Goal: Task Accomplishment & Management: Manage account settings

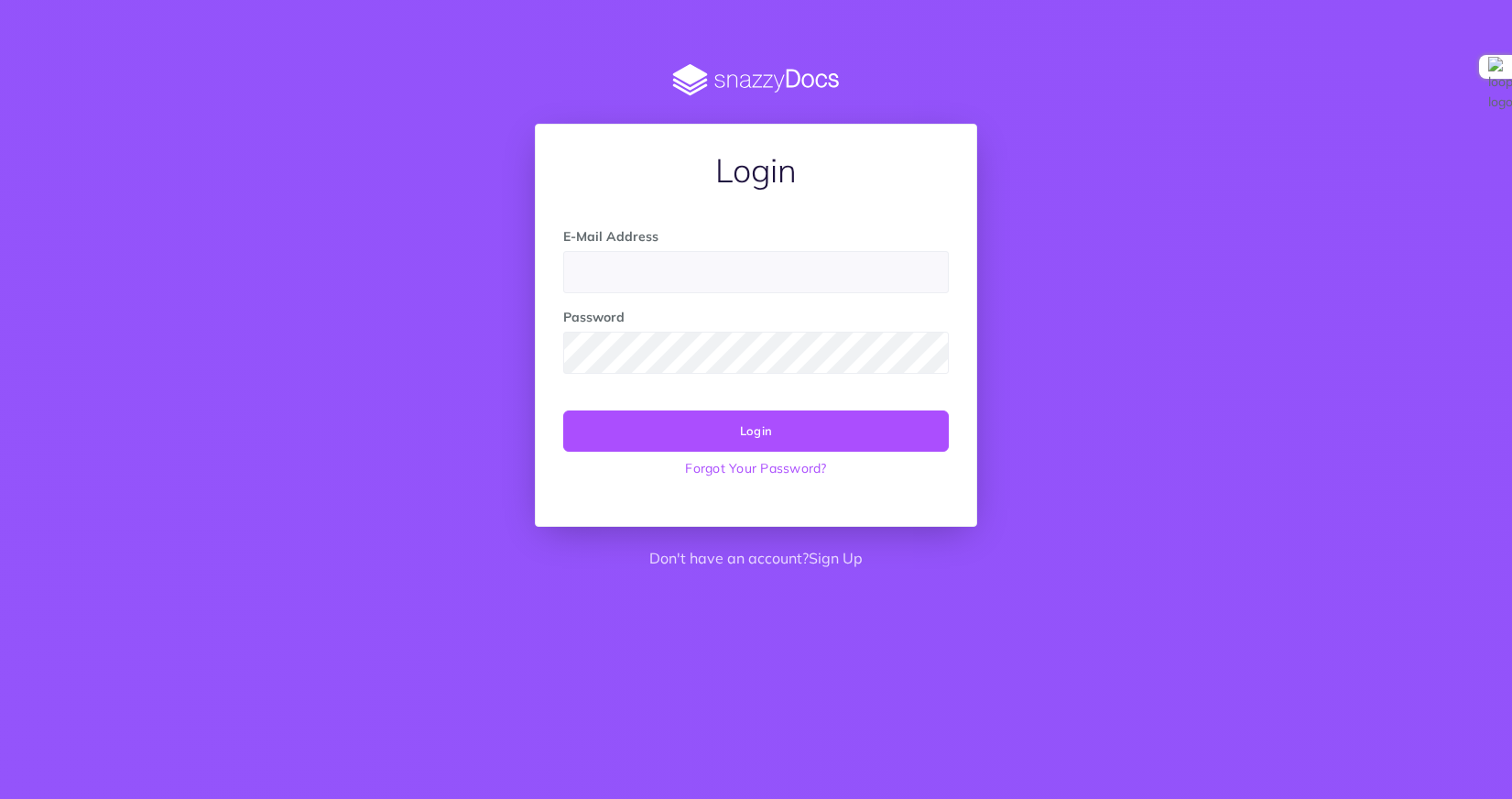
type input "[EMAIL_ADDRESS]"
click at [741, 421] on button "Login" at bounding box center [756, 430] width 386 height 40
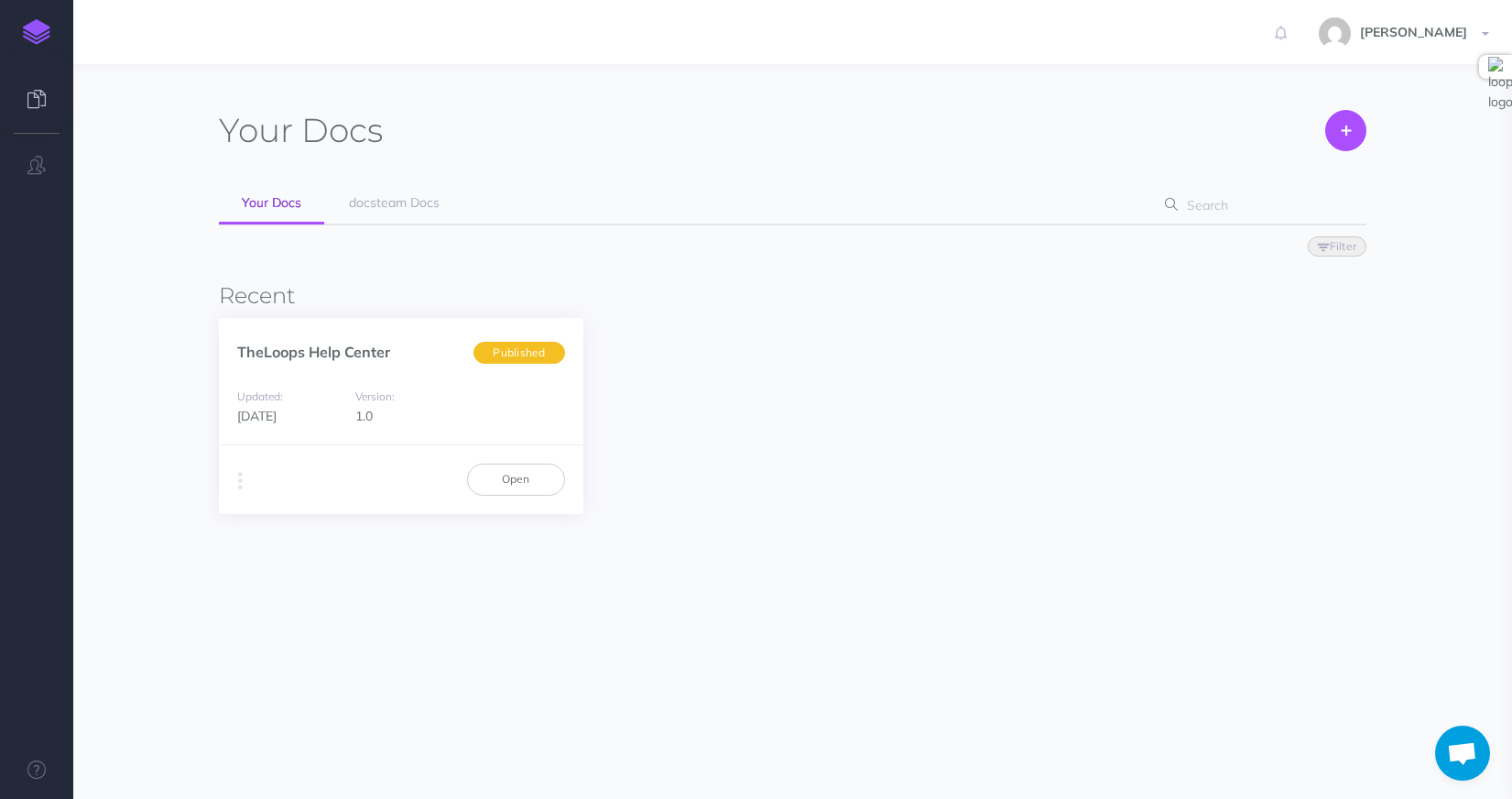
click at [367, 388] on span "Version:" at bounding box center [375, 396] width 40 height 17
click at [518, 480] on link "Open" at bounding box center [516, 479] width 98 height 31
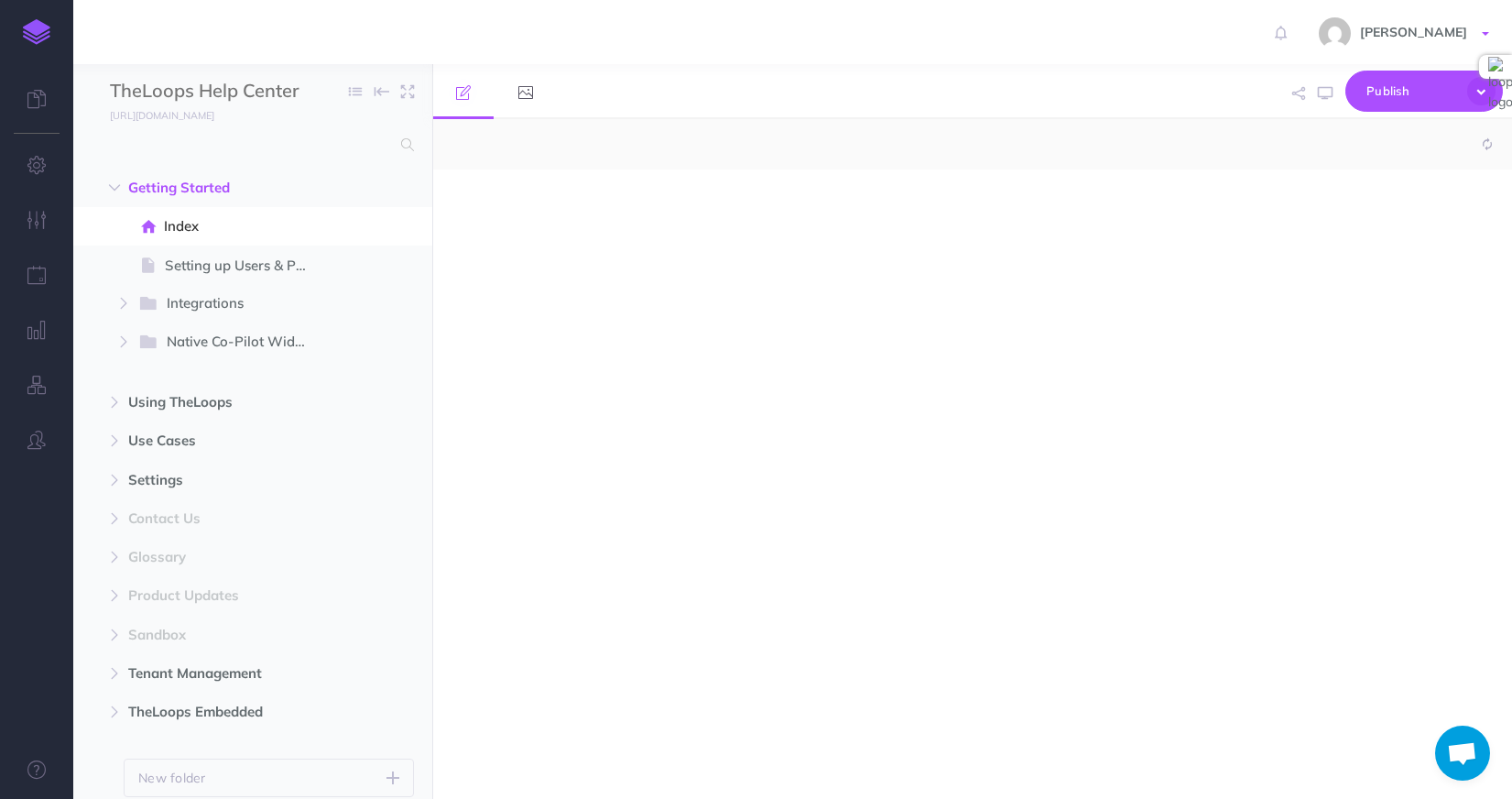
click at [1480, 33] on link "[PERSON_NAME]" at bounding box center [1406, 32] width 211 height 64
select select "null"
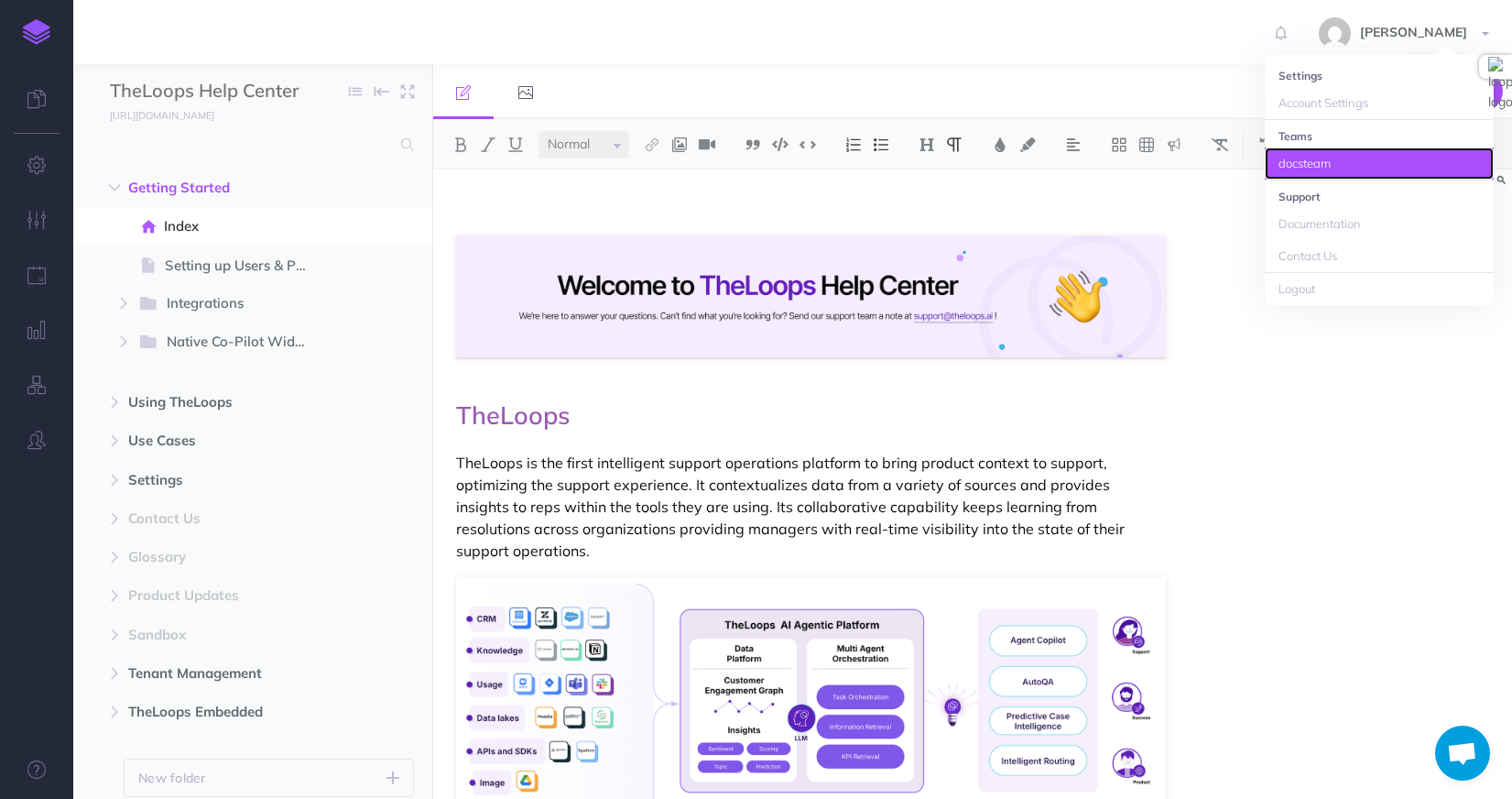
click at [1321, 161] on link "docsteam" at bounding box center [1379, 163] width 229 height 32
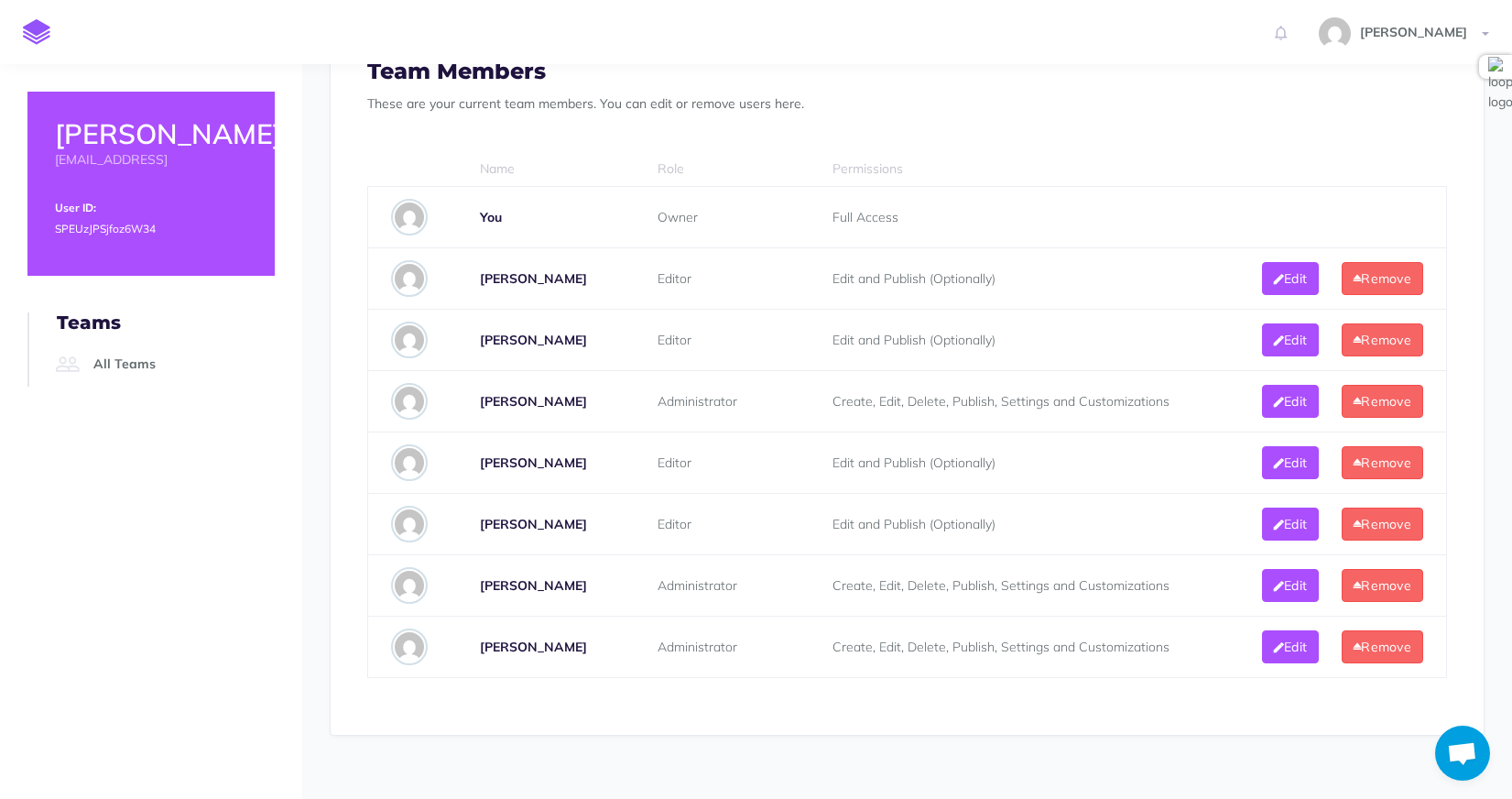
scroll to position [865, 0]
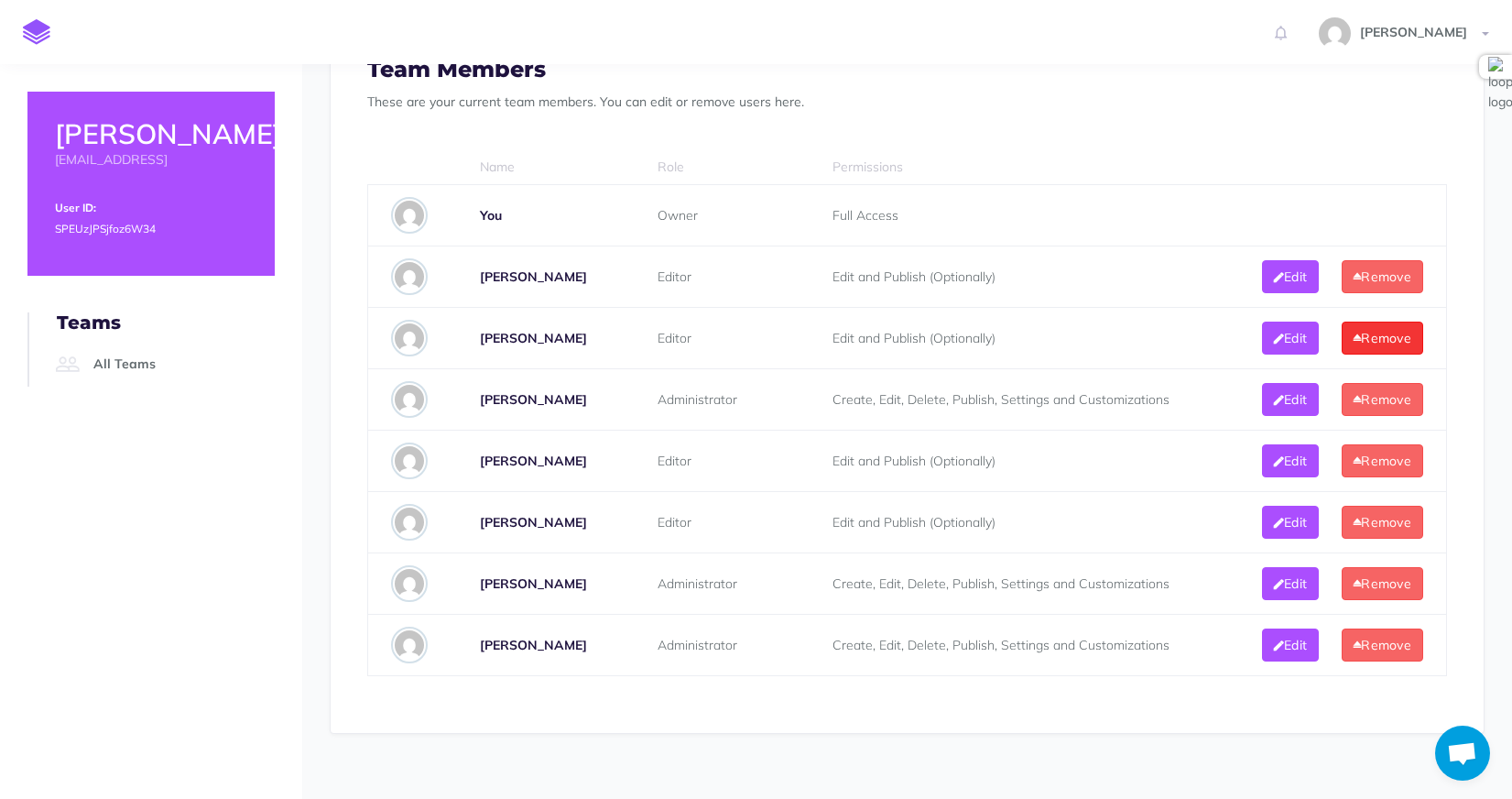
click at [1391, 340] on button "Remove" at bounding box center [1382, 338] width 82 height 33
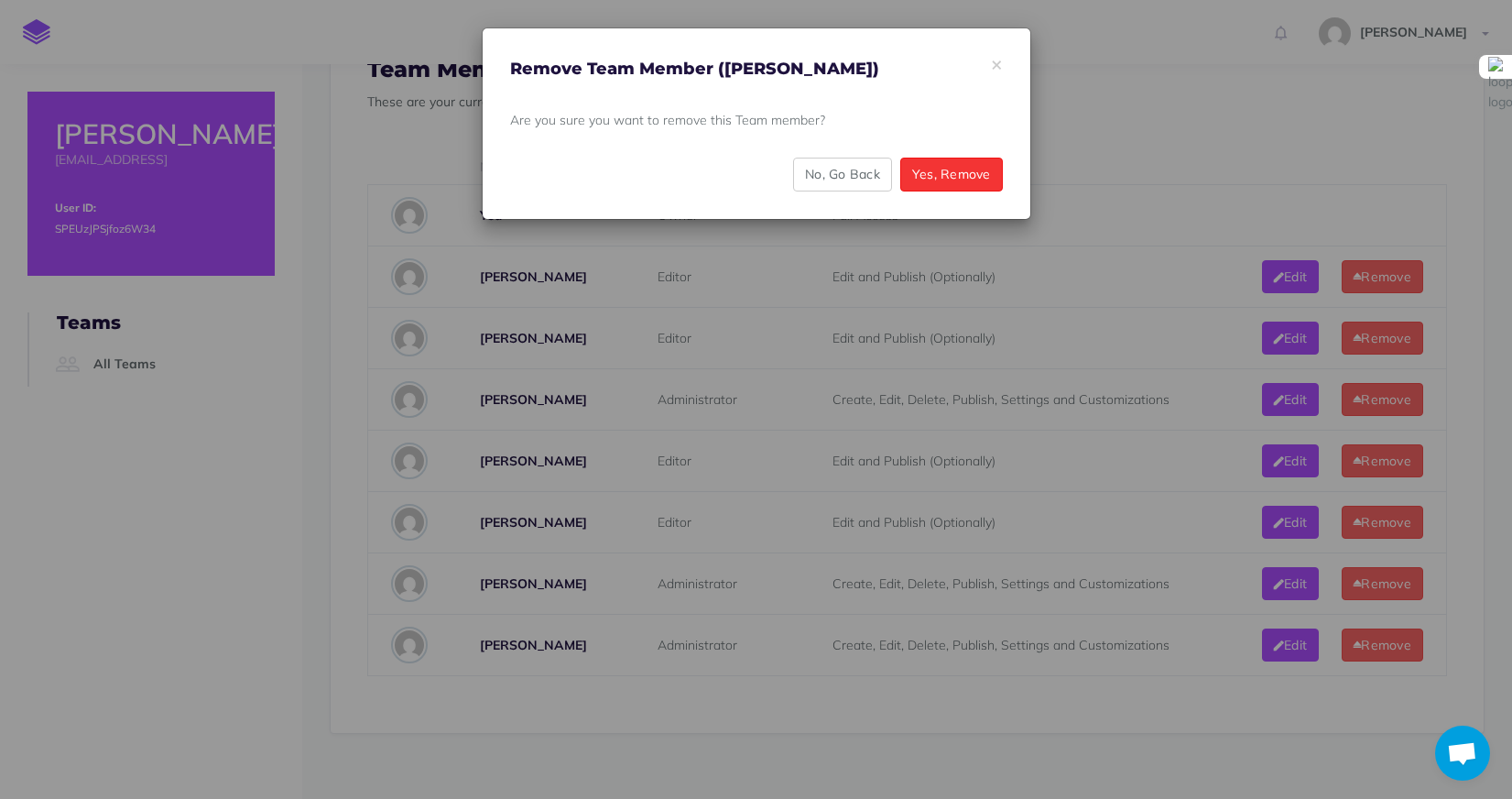
click at [946, 173] on button "Yes, Remove" at bounding box center [952, 174] width 103 height 33
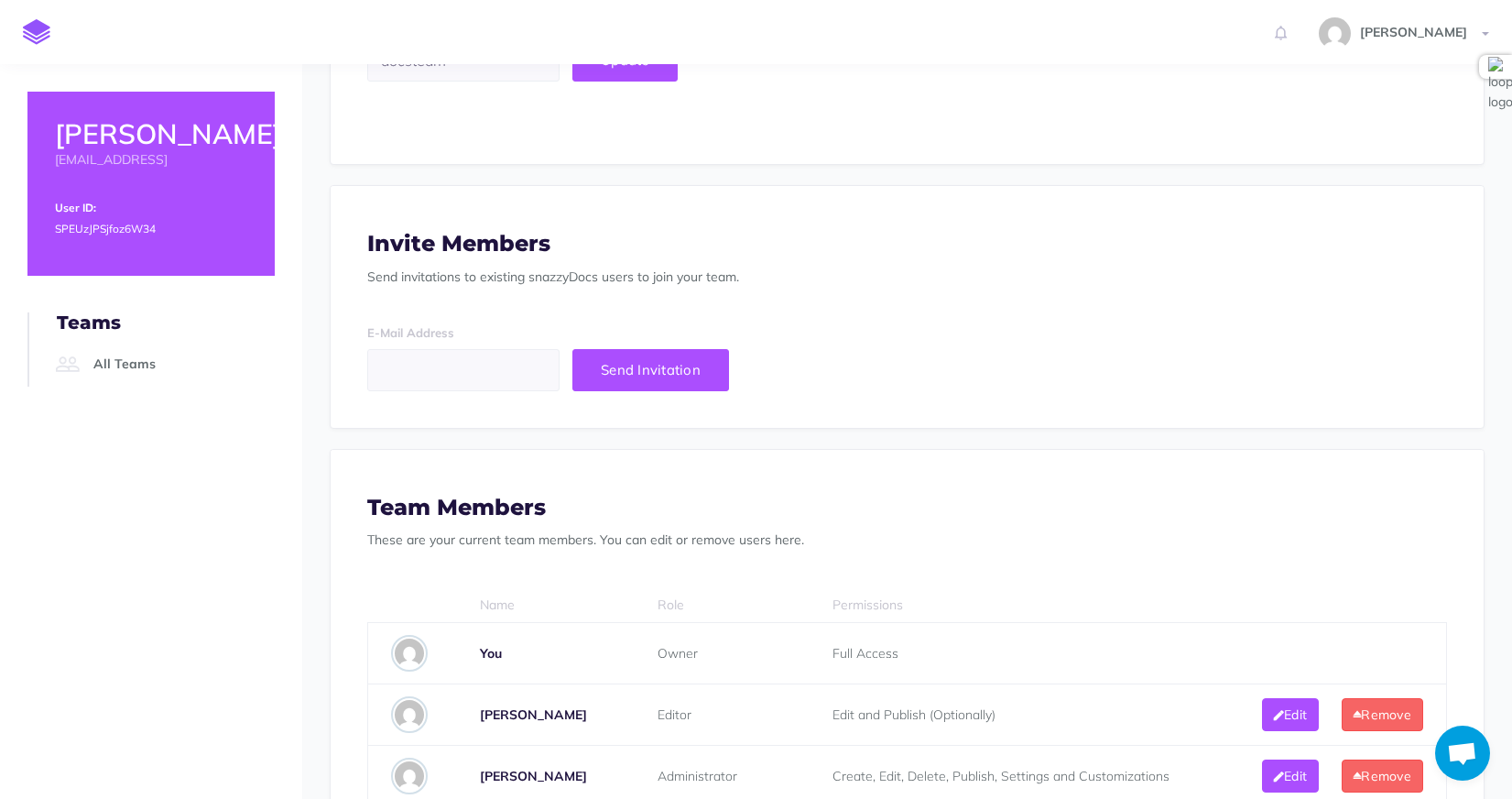
scroll to position [345, 0]
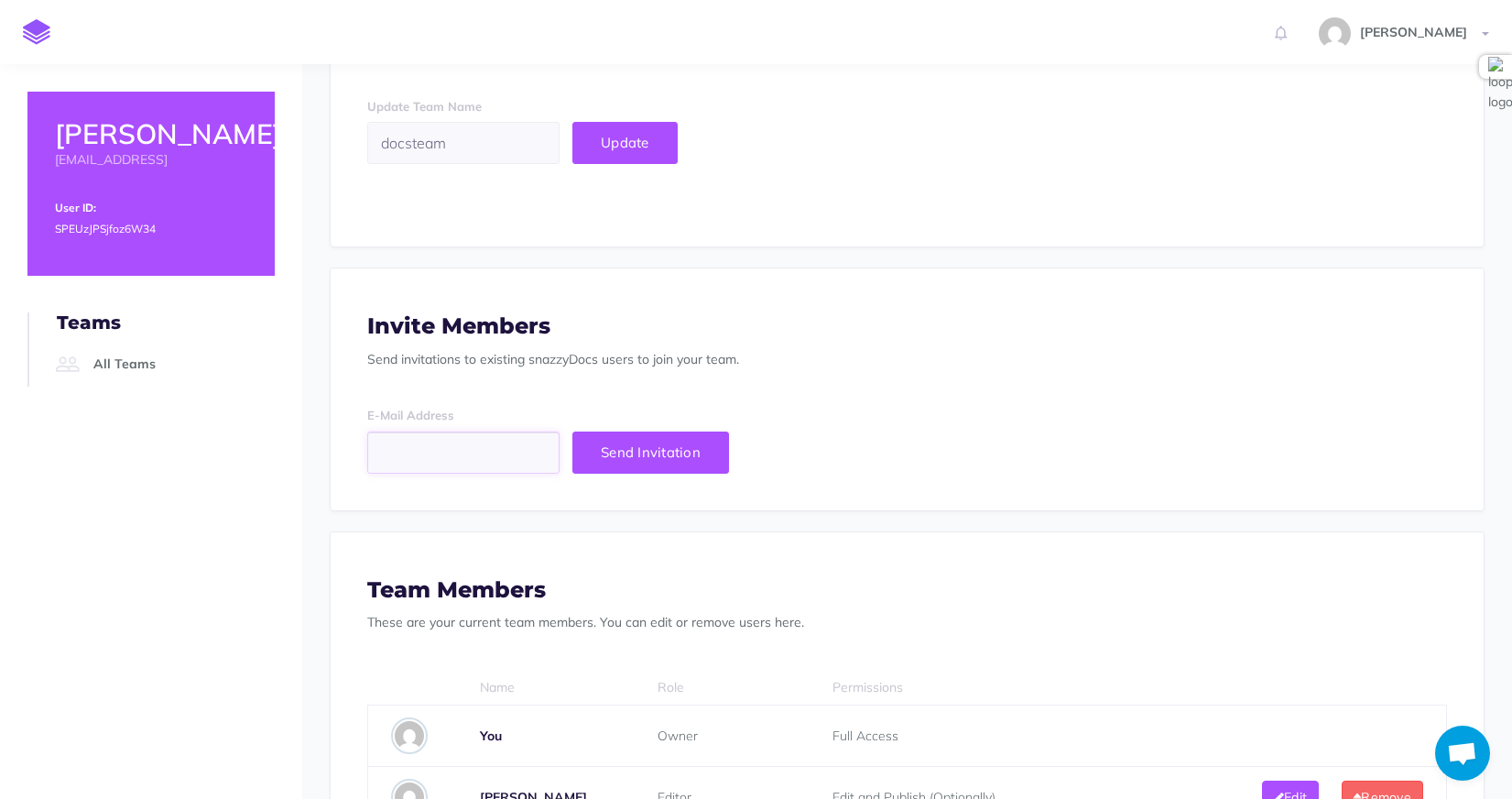
click at [477, 441] on input "email" at bounding box center [463, 452] width 192 height 42
paste input "[PERSON_NAME]"
type input "R"
paste input "[PERSON_NAME]"
type input "[PERSON_NAME][EMAIL_ADDRESS]"
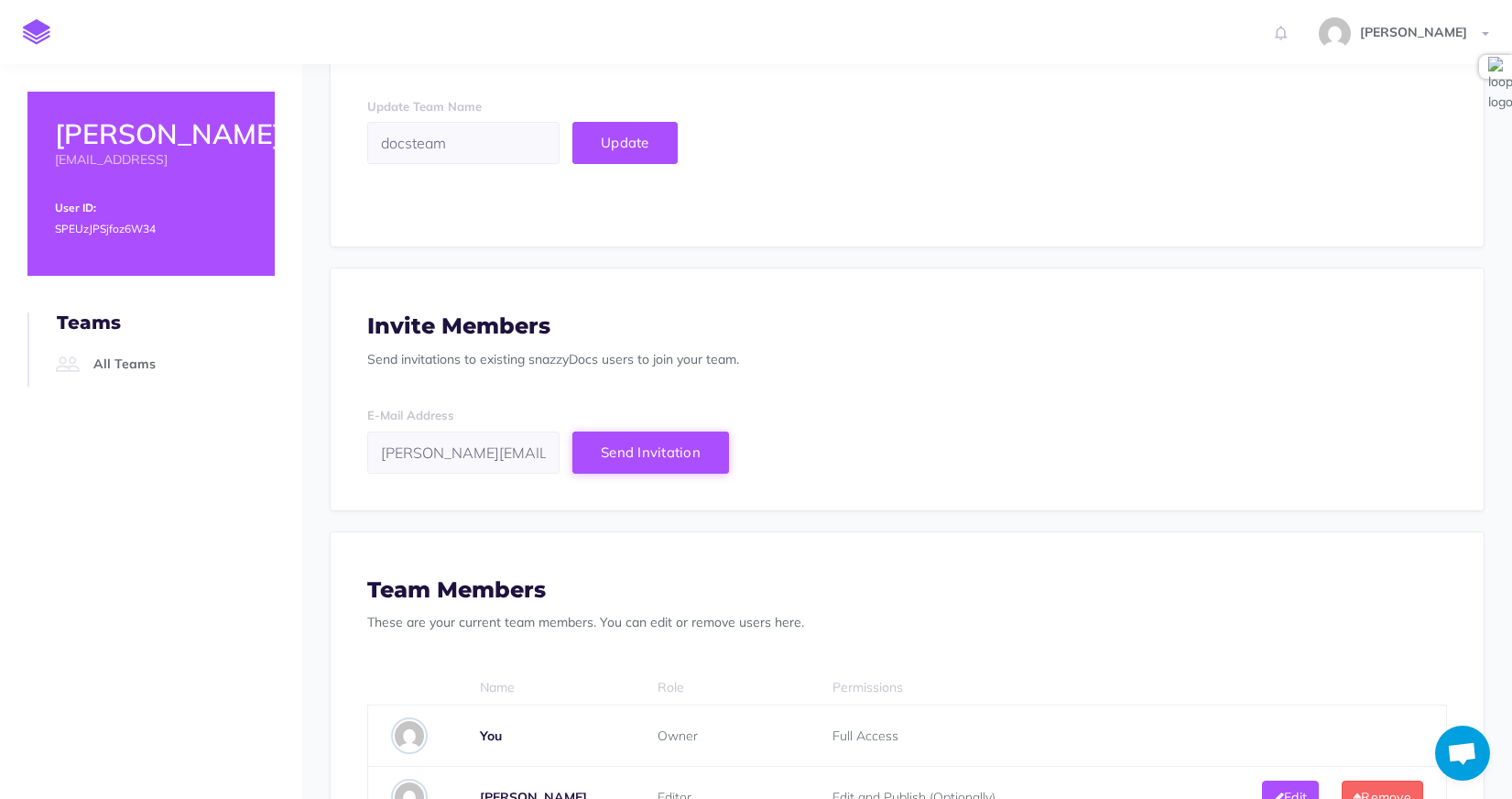
click at [649, 462] on button "Send Invitation" at bounding box center [651, 452] width 156 height 42
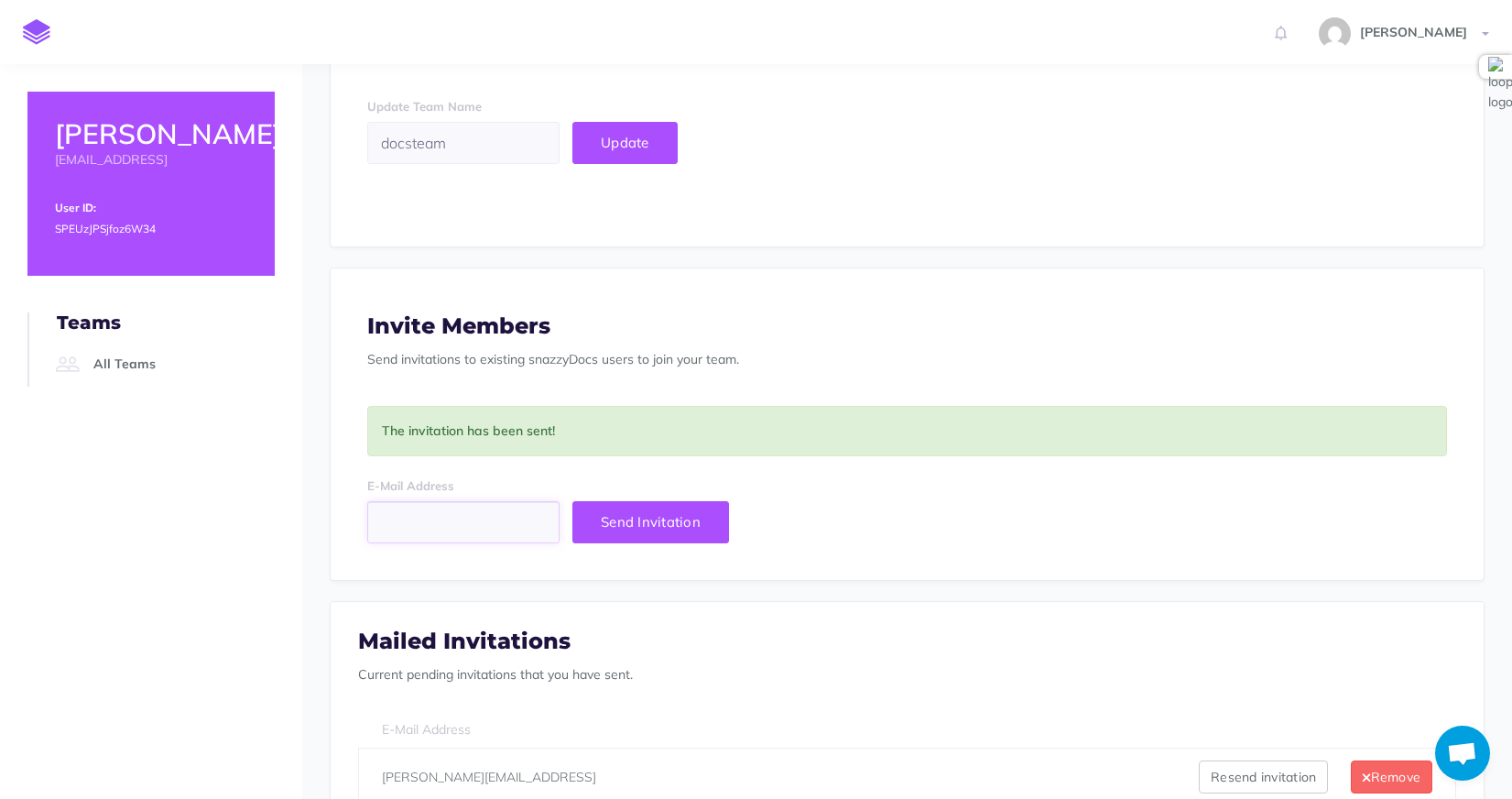
click at [423, 507] on input "email" at bounding box center [463, 522] width 192 height 42
type input "[EMAIL_ADDRESS]"
click at [573, 501] on button "Send Invitation" at bounding box center [651, 522] width 156 height 42
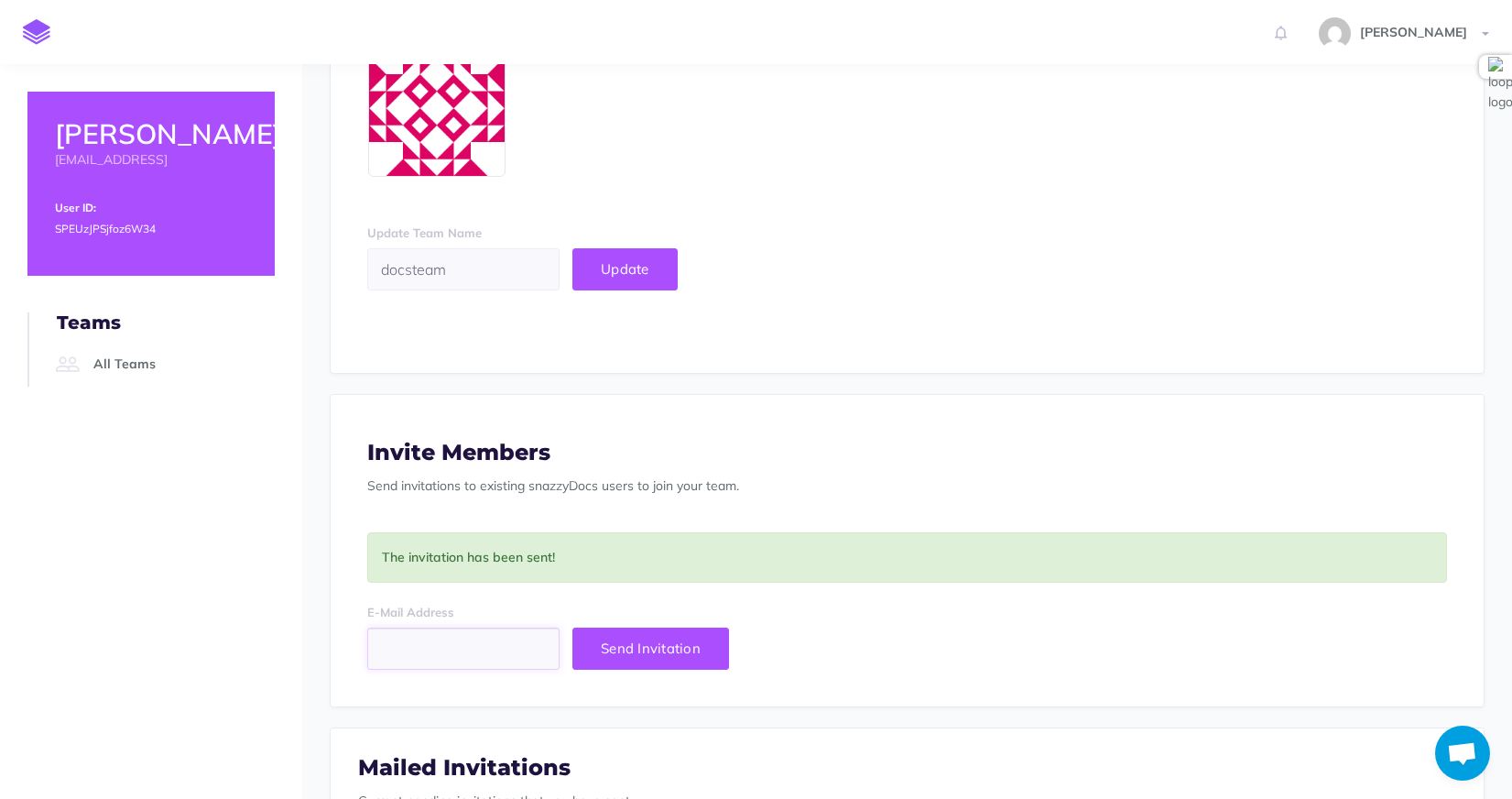
scroll to position [0, 0]
